Goal: Information Seeking & Learning: Learn about a topic

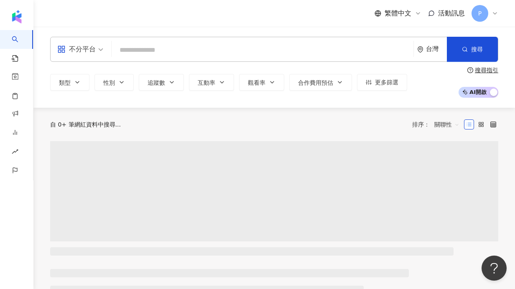
click at [156, 47] on input "search" at bounding box center [262, 50] width 295 height 16
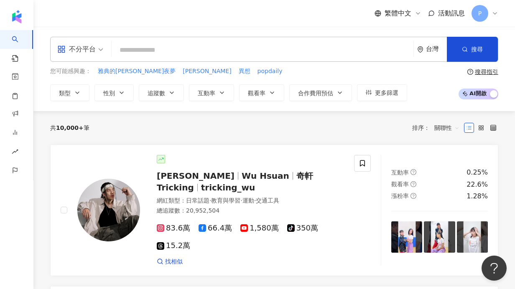
click at [156, 49] on input "search" at bounding box center [262, 50] width 295 height 16
type input "**"
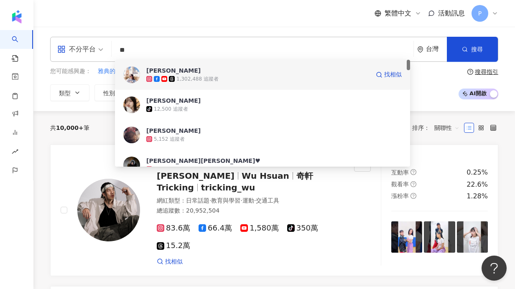
click at [168, 76] on span at bounding box center [165, 79] width 8 height 6
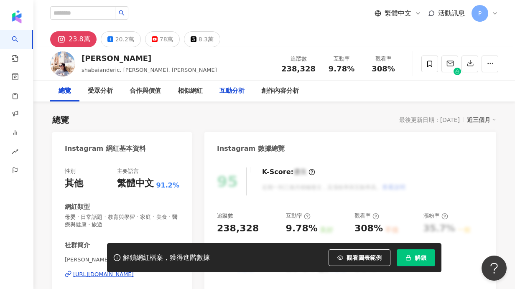
click at [217, 87] on div "互動分析" at bounding box center [232, 91] width 42 height 21
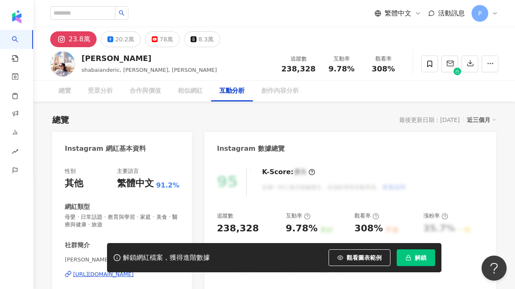
scroll to position [1679, 0]
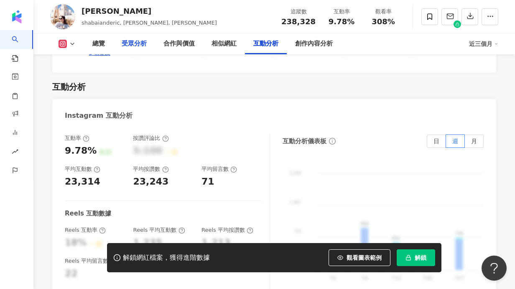
click at [125, 46] on div "受眾分析" at bounding box center [134, 44] width 25 height 10
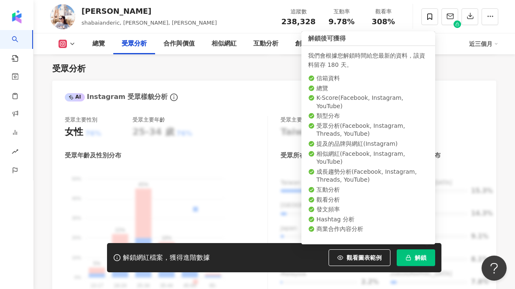
click at [414, 255] on button "解鎖" at bounding box center [416, 258] width 38 height 17
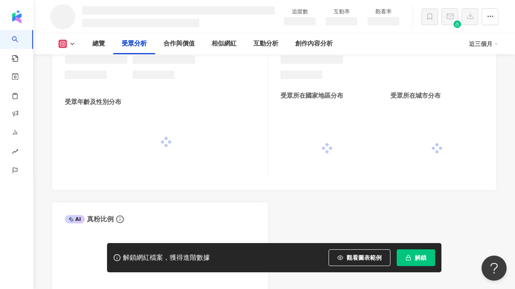
scroll to position [689, 0]
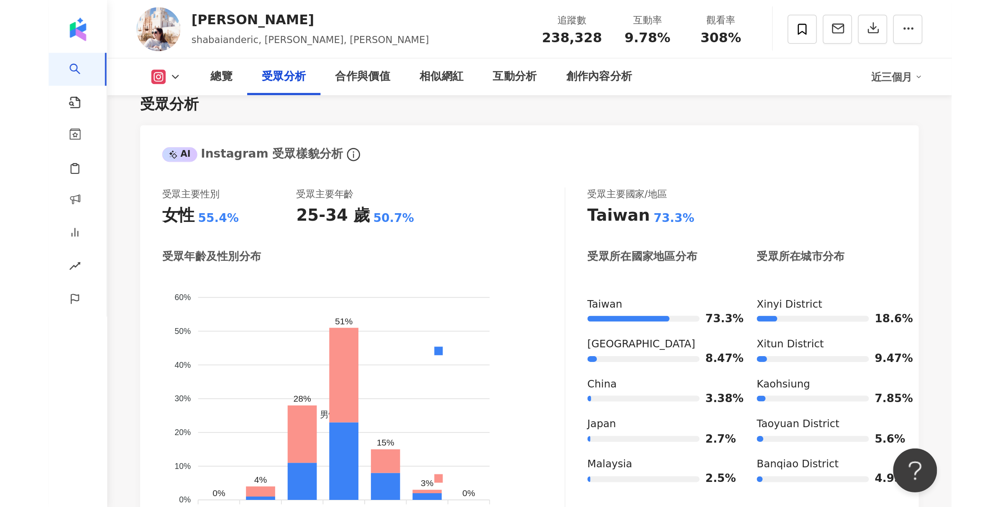
scroll to position [726, 0]
